Goal: Information Seeking & Learning: Learn about a topic

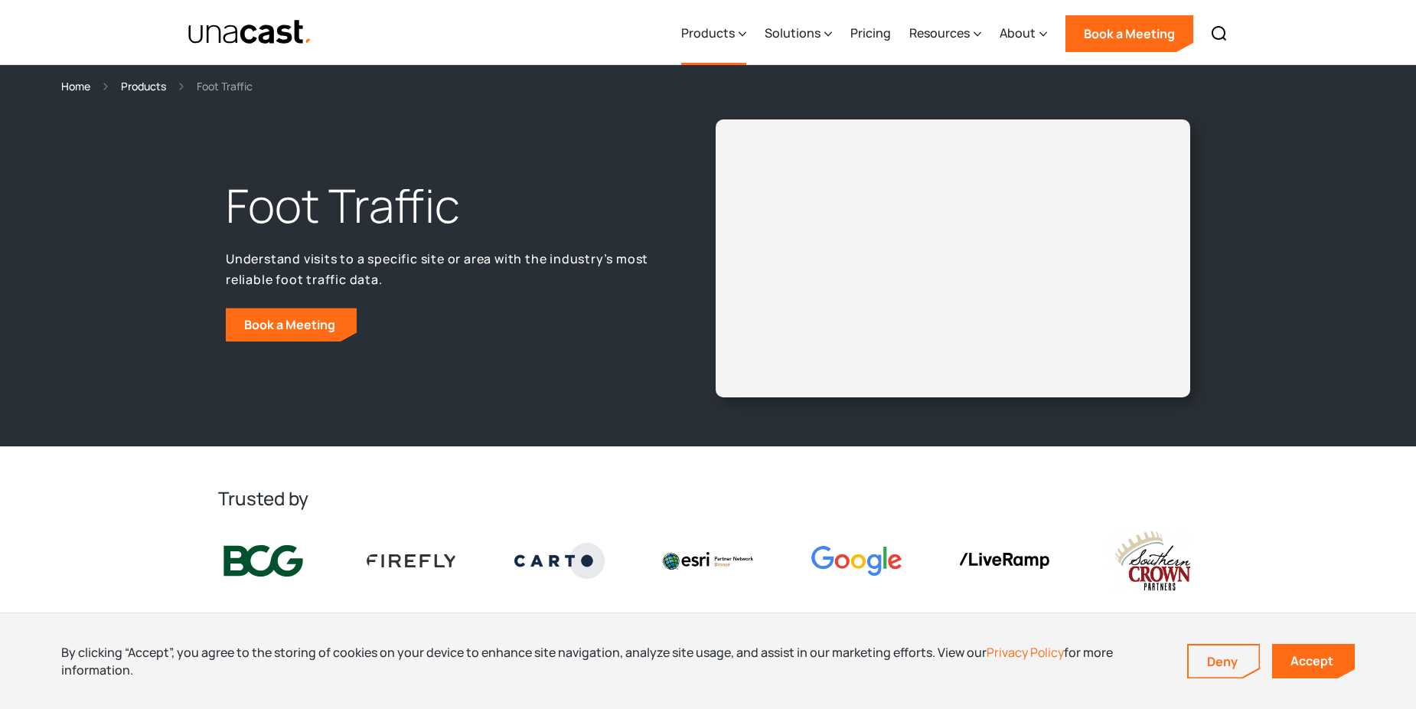
click at [717, 34] on div "Products" at bounding box center [708, 33] width 54 height 18
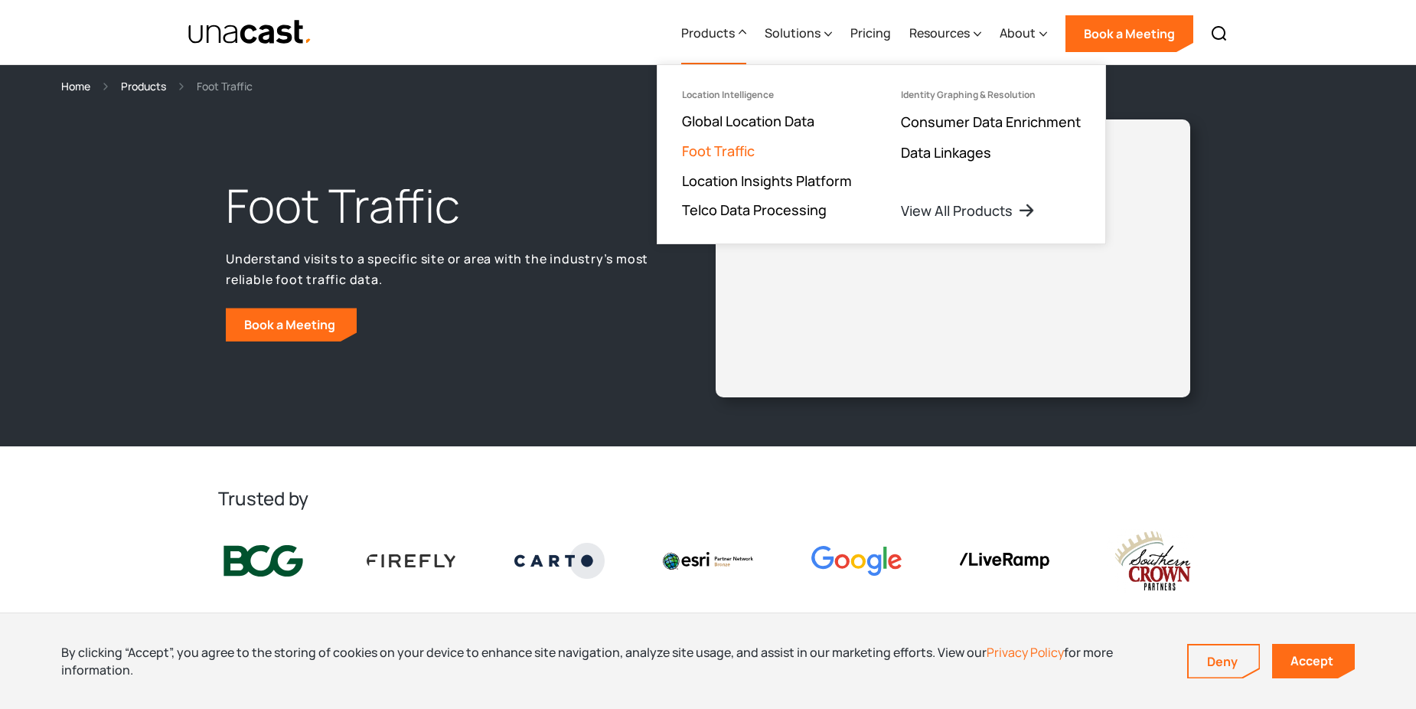
click at [740, 152] on link "Foot Traffic" at bounding box center [718, 151] width 73 height 18
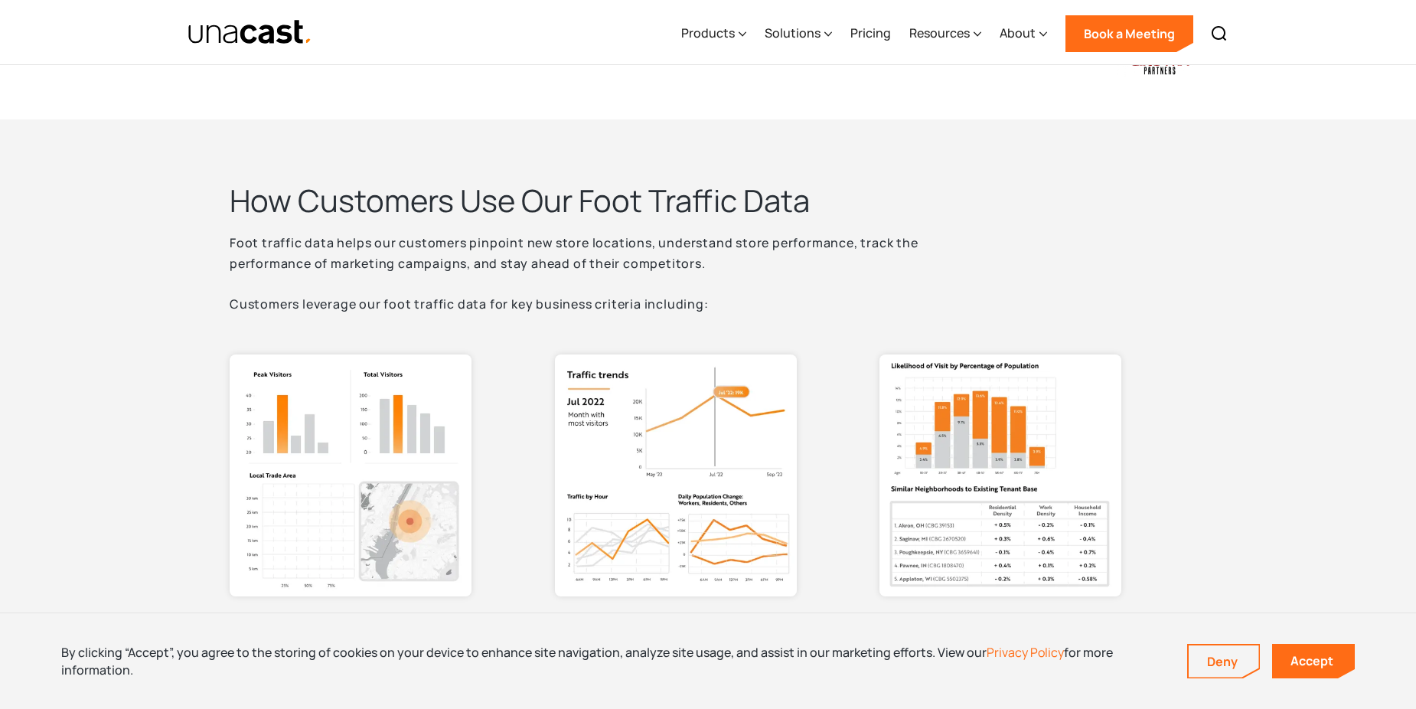
scroll to position [536, 0]
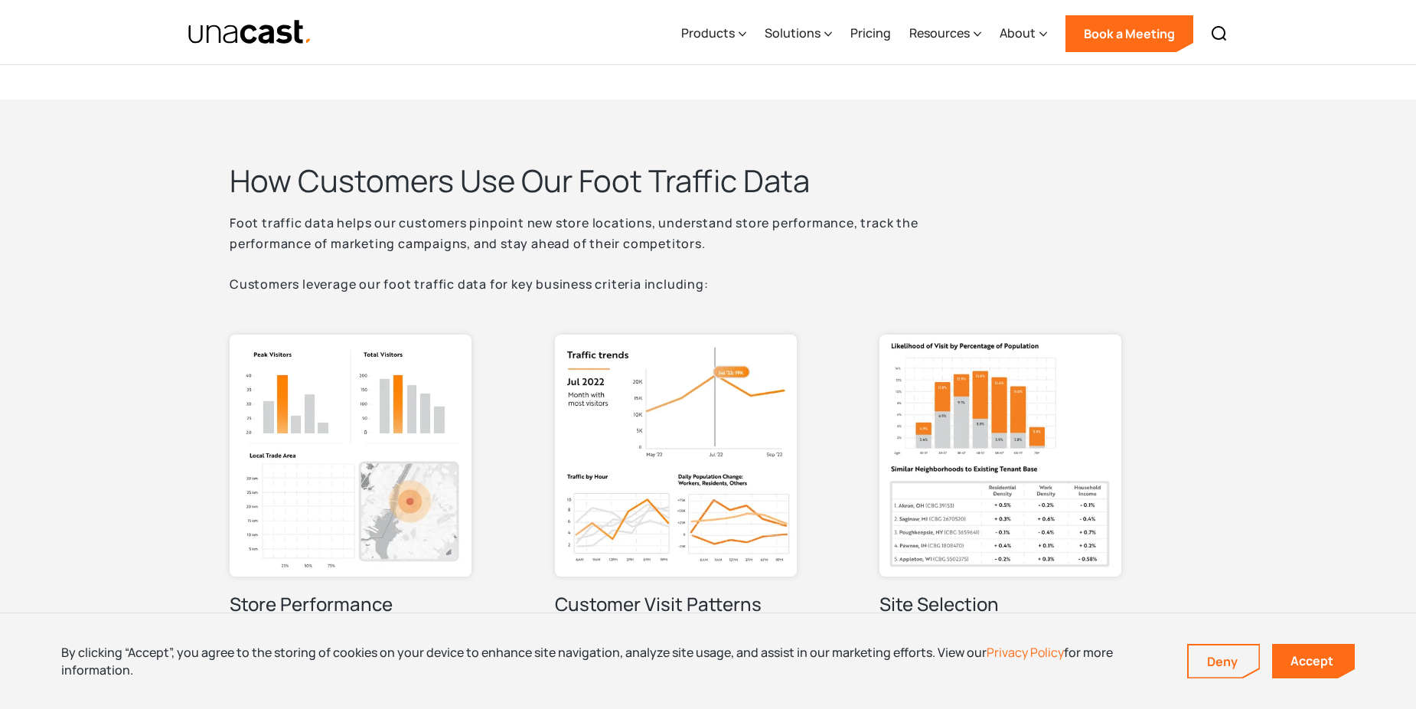
click at [664, 379] on img at bounding box center [676, 456] width 242 height 242
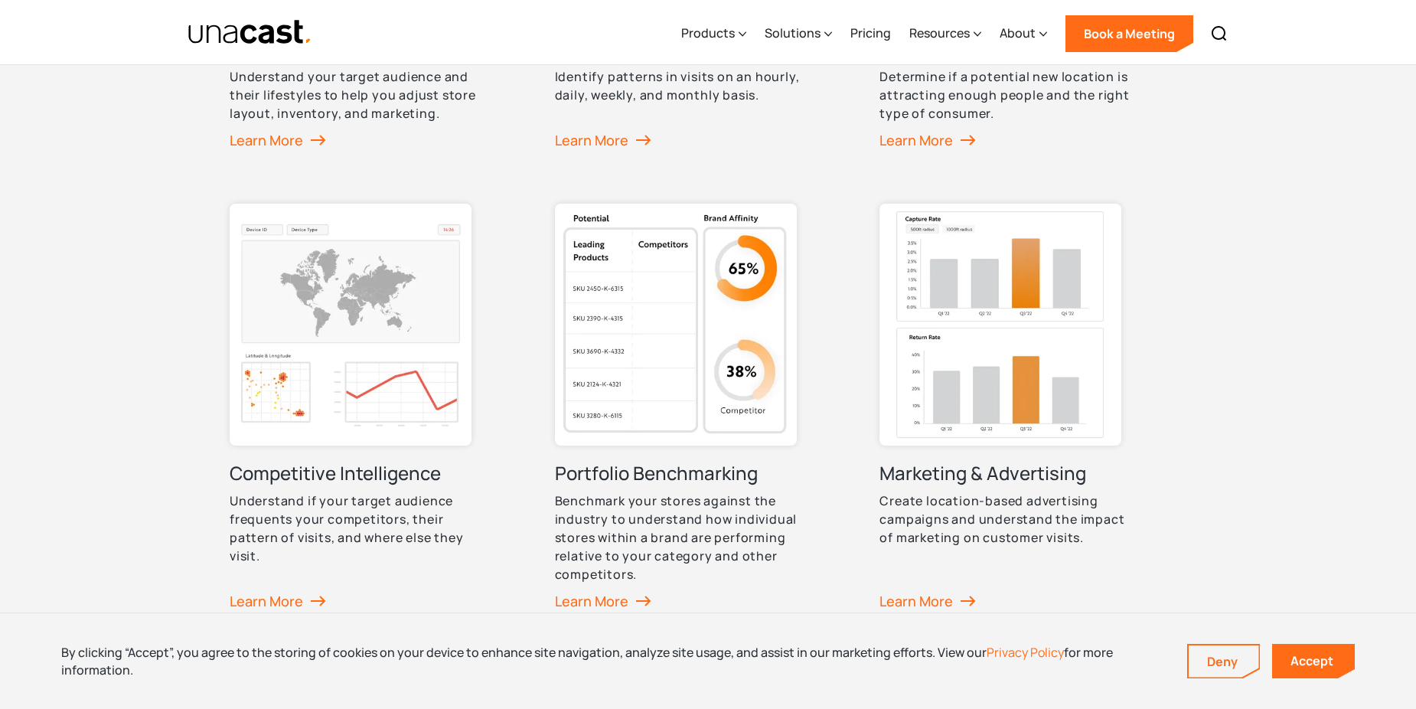
scroll to position [1148, 0]
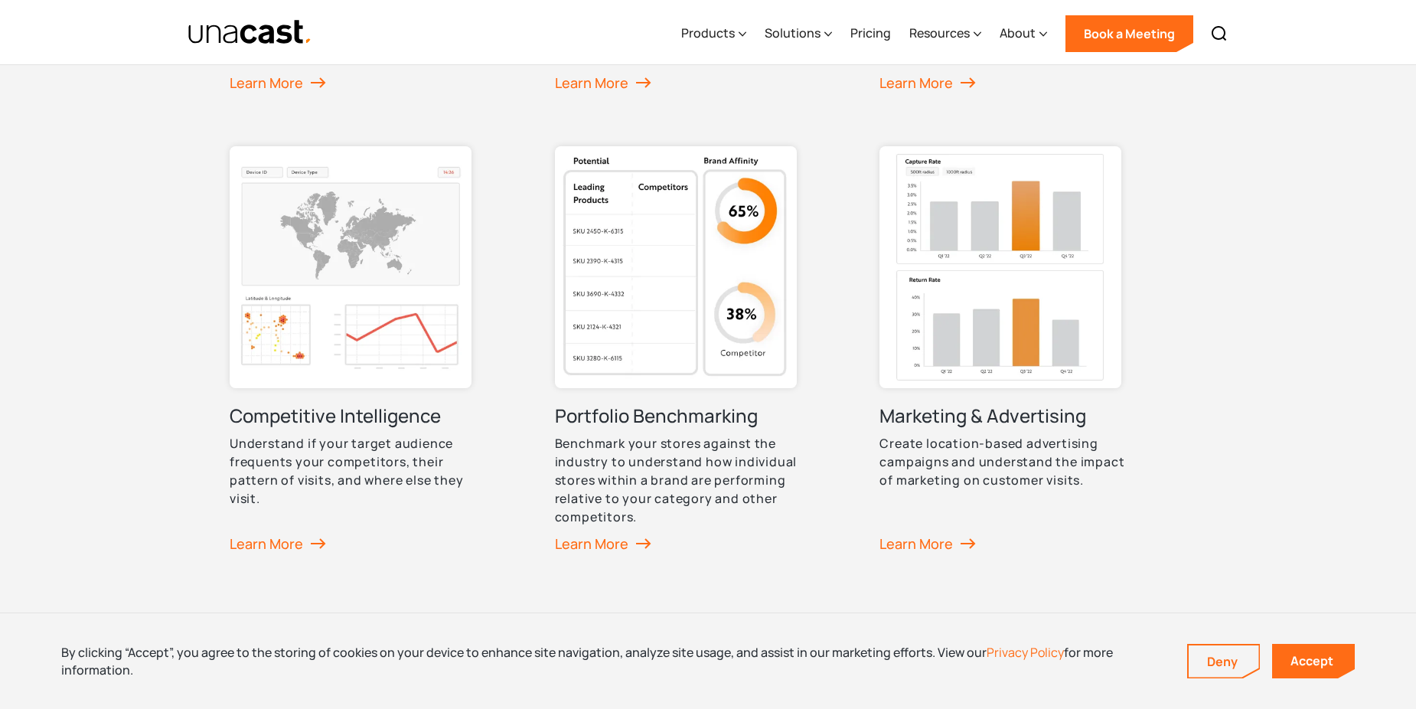
click at [373, 321] on img at bounding box center [351, 267] width 242 height 242
click at [296, 34] on img "home" at bounding box center [250, 32] width 125 height 27
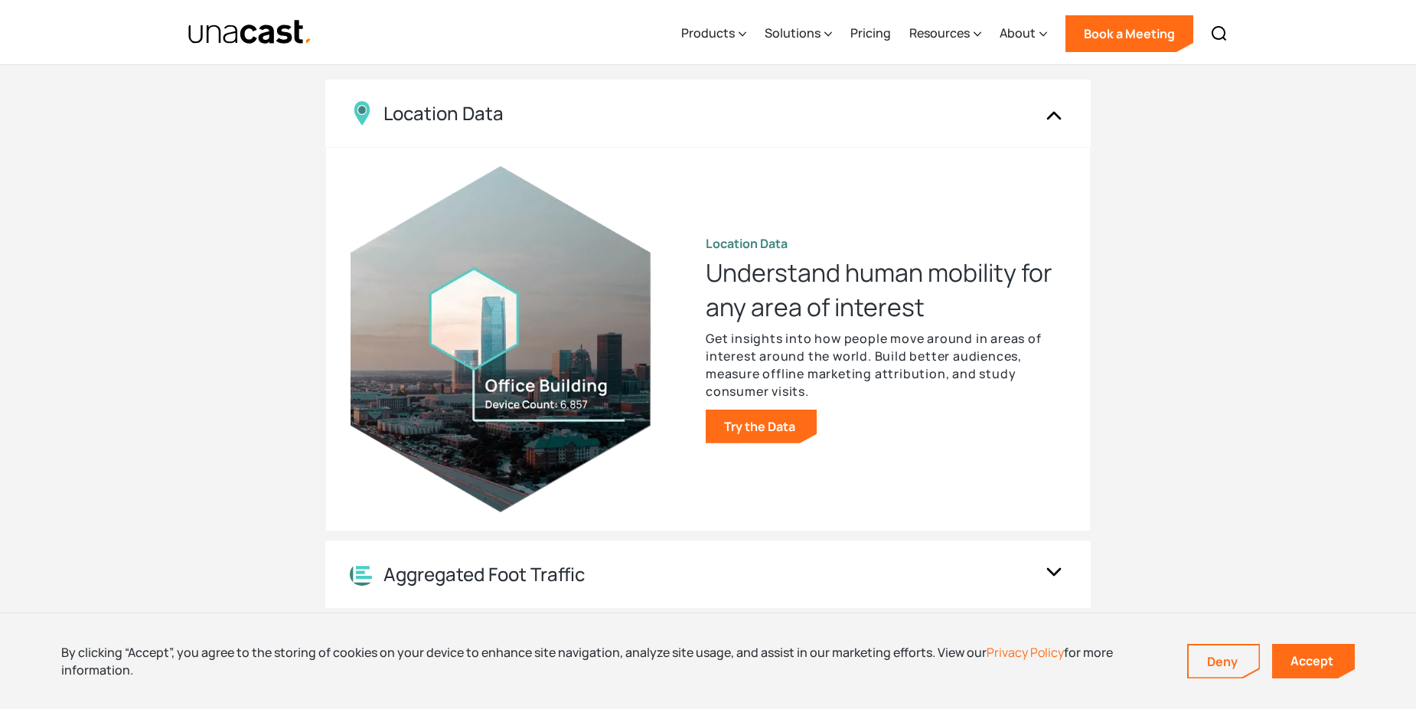
scroll to position [1455, 0]
drag, startPoint x: 705, startPoint y: 275, endPoint x: 848, endPoint y: 286, distance: 142.8
click at [848, 286] on div "Location Data Understand human mobility for any area of interest Get insights i…" at bounding box center [708, 338] width 715 height 383
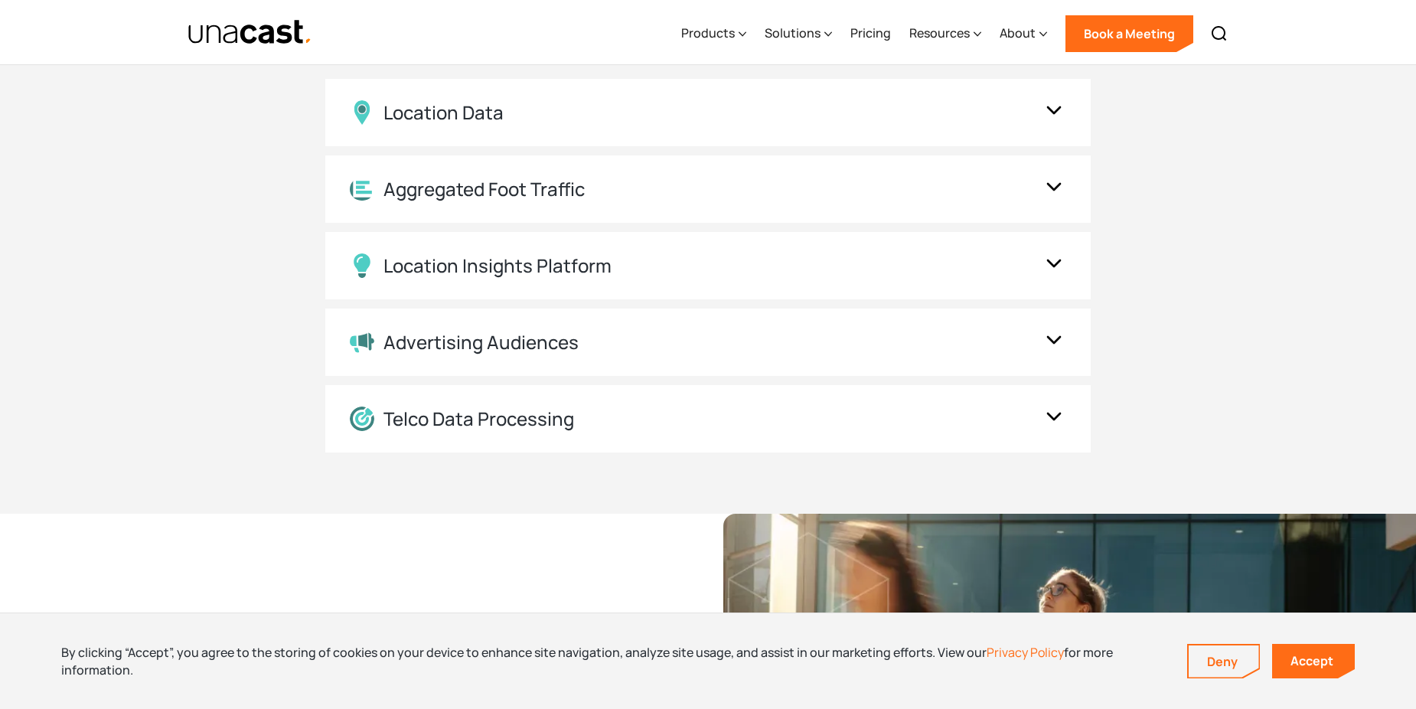
click at [237, 38] on img "home" at bounding box center [250, 32] width 125 height 27
